Goal: Task Accomplishment & Management: Complete application form

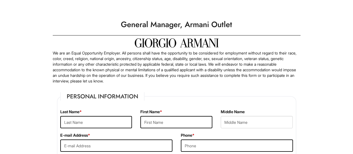
scroll to position [68, 0]
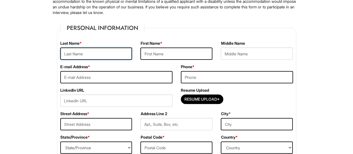
click at [96, 53] on input "text" at bounding box center [96, 53] width 72 height 12
type input "[PERSON_NAME]"
type input "[EMAIL_ADDRESS][DOMAIN_NAME]"
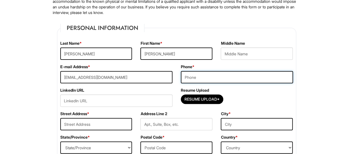
type input "5084466059"
type input "50 ledgeview"
type input "Wrentham"
select select "MA"
type input "02093"
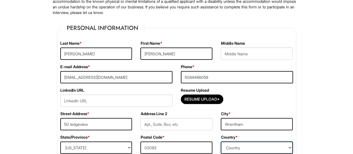
select select "[GEOGRAPHIC_DATA]"
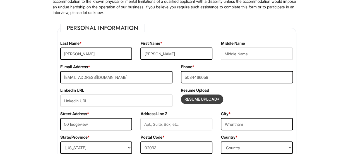
click at [193, 100] on input "Resume Upload*" at bounding box center [202, 99] width 42 height 9
type input "C:\fakepath\[PERSON_NAME]-Resume 2025 New (1) (1).docx"
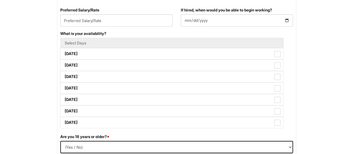
scroll to position [247, 0]
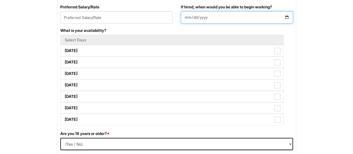
click at [286, 16] on input "If hired, when would you be able to begin working?" at bounding box center [237, 17] width 112 height 12
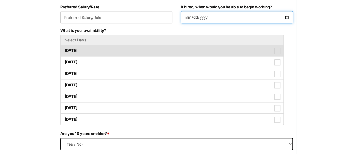
type input "[DATE]"
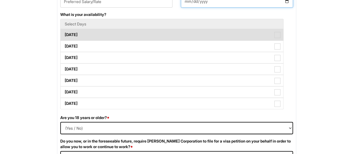
scroll to position [264, 0]
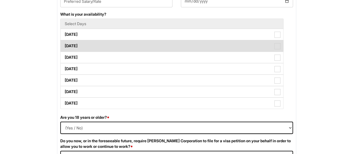
click at [190, 41] on label "[DATE]" at bounding box center [172, 45] width 223 height 11
click at [64, 41] on Available_Tuesday "[DATE]" at bounding box center [63, 43] width 4 height 4
checkbox Available_Tuesday "true"
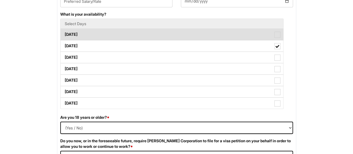
click at [183, 35] on label "[DATE]" at bounding box center [172, 34] width 223 height 11
click at [64, 33] on Available_Monday "[DATE]" at bounding box center [63, 32] width 4 height 4
checkbox Available_Monday "true"
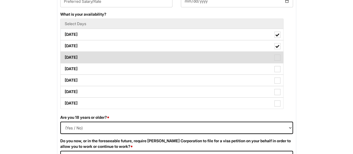
click at [178, 54] on label "[DATE]" at bounding box center [172, 57] width 223 height 11
click at [64, 54] on Available_Wednesday "[DATE]" at bounding box center [63, 55] width 4 height 4
checkbox Available_Wednesday "true"
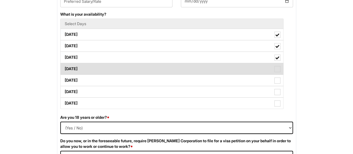
click at [173, 69] on label "[DATE]" at bounding box center [172, 68] width 223 height 11
click at [64, 68] on Available_Thursday "[DATE]" at bounding box center [63, 66] width 4 height 4
checkbox Available_Thursday "true"
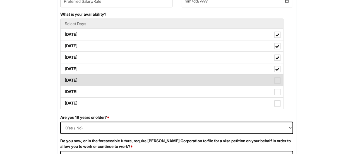
click at [172, 81] on label "[DATE]" at bounding box center [172, 79] width 223 height 11
click at [64, 79] on Available_Friday "[DATE]" at bounding box center [63, 78] width 4 height 4
checkbox Available_Friday "true"
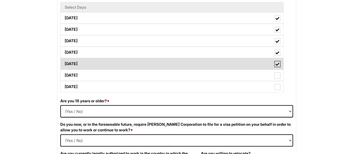
scroll to position [280, 0]
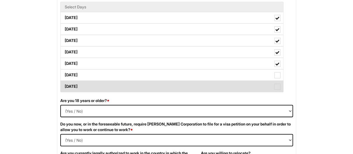
click at [171, 81] on label "[DATE]" at bounding box center [172, 86] width 223 height 11
click at [64, 82] on Available_Sunday "[DATE]" at bounding box center [63, 84] width 4 height 4
checkbox Available_Sunday "true"
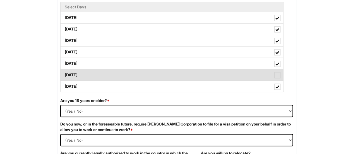
click at [164, 75] on label "[DATE]" at bounding box center [172, 74] width 223 height 11
click at [64, 74] on Available_Saturday "[DATE]" at bounding box center [63, 72] width 4 height 4
checkbox Available_Saturday "true"
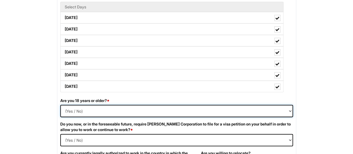
click at [160, 109] on select "(Yes / No) Yes No" at bounding box center [176, 111] width 233 height 12
click at [60, 105] on select "(Yes / No) Yes No" at bounding box center [176, 111] width 233 height 12
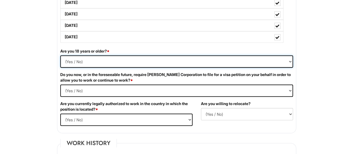
scroll to position [330, 0]
click at [102, 65] on select "(Yes / No) Yes No" at bounding box center [176, 61] width 233 height 12
select select "Yes"
click at [60, 55] on select "(Yes / No) Yes No" at bounding box center [176, 61] width 233 height 12
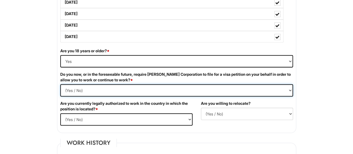
click at [95, 87] on Required "(Yes / No) Yes No" at bounding box center [176, 90] width 233 height 12
select Required "No"
click at [60, 84] on Required "(Yes / No) Yes No" at bounding box center [176, 90] width 233 height 12
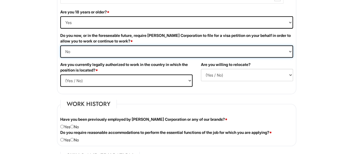
scroll to position [373, 0]
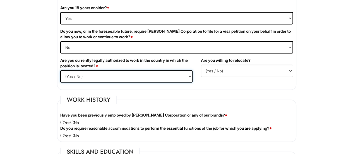
click at [119, 74] on select "(Yes / No) Yes No" at bounding box center [126, 76] width 132 height 12
select select "Yes"
click at [60, 70] on select "(Yes / No) Yes No" at bounding box center [126, 76] width 132 height 12
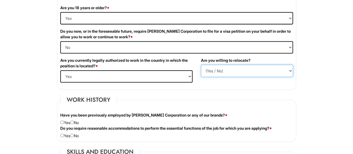
click at [226, 69] on select "(Yes / No) No Yes" at bounding box center [247, 70] width 92 height 12
select select "Y"
click at [201, 64] on select "(Yes / No) No Yes" at bounding box center [247, 70] width 92 height 12
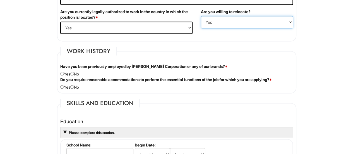
scroll to position [422, 0]
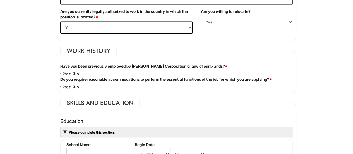
click at [77, 72] on div "Have you been previously employed by [PERSON_NAME] Corporation or any of our br…" at bounding box center [176, 69] width 241 height 13
click at [74, 71] on input "radio" at bounding box center [72, 73] width 4 height 4
radio input "true"
click at [74, 85] on input "radio" at bounding box center [72, 87] width 4 height 4
radio input "true"
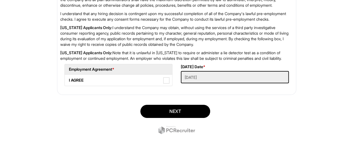
scroll to position [941, 0]
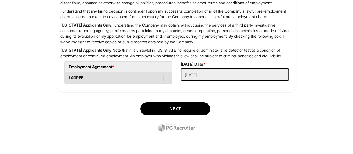
click at [165, 83] on label "I AGREE" at bounding box center [118, 77] width 107 height 11
click at [68, 77] on AGREE "I AGREE" at bounding box center [67, 75] width 4 height 4
checkbox AGREE "true"
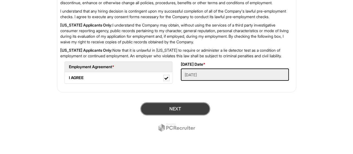
click at [168, 115] on button "Next" at bounding box center [175, 108] width 70 height 13
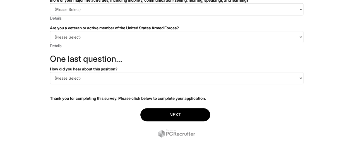
scroll to position [160, 0]
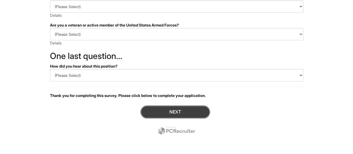
click at [161, 112] on button "Next" at bounding box center [175, 111] width 70 height 13
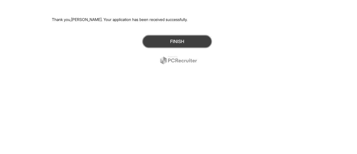
click at [160, 41] on button "Finish" at bounding box center [177, 41] width 70 height 13
